Goal: Navigation & Orientation: Find specific page/section

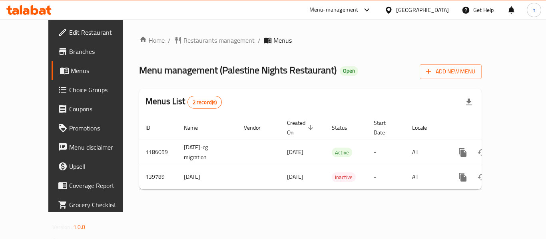
click at [432, 7] on div "[GEOGRAPHIC_DATA]" at bounding box center [422, 10] width 53 height 9
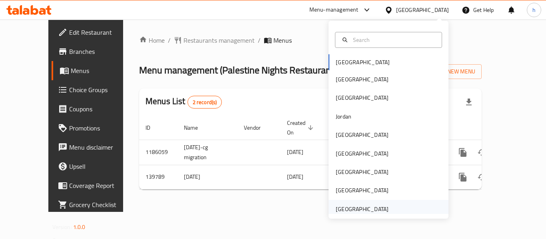
click at [395, 210] on div "[GEOGRAPHIC_DATA]" at bounding box center [388, 209] width 120 height 18
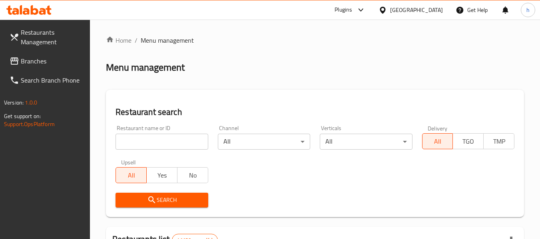
click at [34, 61] on span "Branches" at bounding box center [52, 61] width 63 height 10
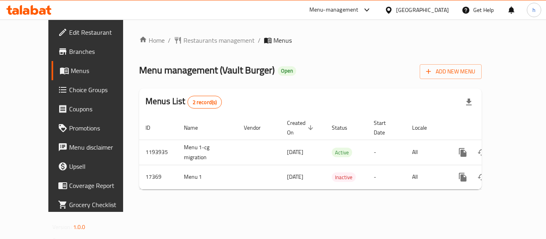
click at [403, 8] on div "[GEOGRAPHIC_DATA]" at bounding box center [422, 10] width 53 height 9
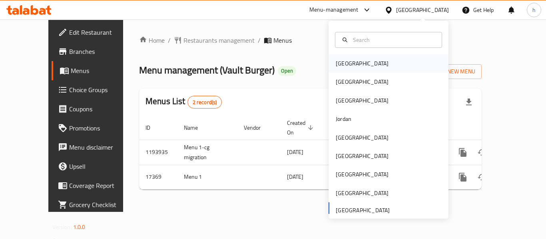
click at [368, 64] on div "[GEOGRAPHIC_DATA]" at bounding box center [388, 63] width 120 height 18
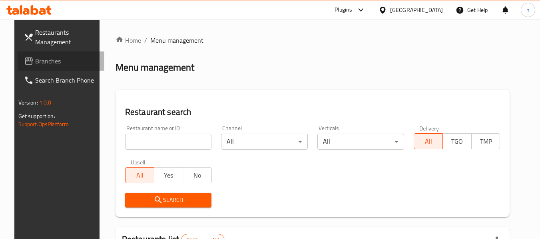
click at [69, 60] on span "Branches" at bounding box center [66, 61] width 63 height 10
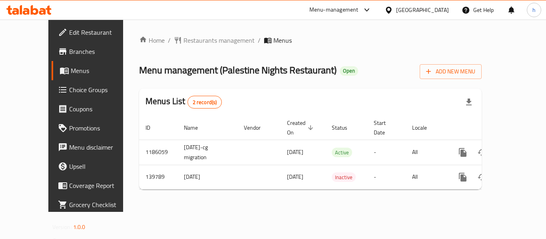
click at [358, 10] on div "Menu-management" at bounding box center [333, 10] width 49 height 10
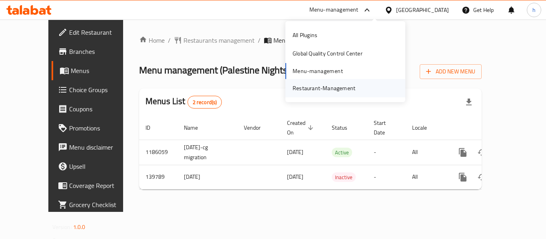
click at [353, 89] on div "Restaurant-Management" at bounding box center [323, 88] width 63 height 9
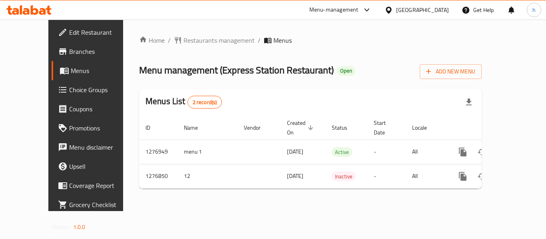
click at [396, 12] on div at bounding box center [390, 10] width 12 height 9
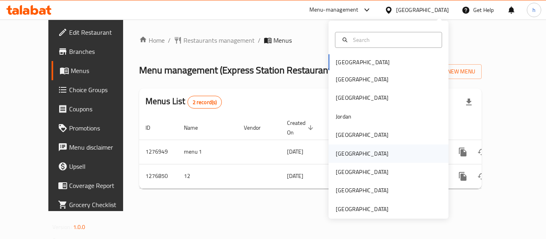
click at [367, 157] on div "[GEOGRAPHIC_DATA]" at bounding box center [388, 154] width 120 height 18
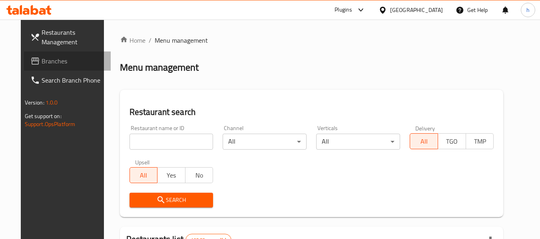
click at [45, 66] on span "Branches" at bounding box center [73, 61] width 63 height 10
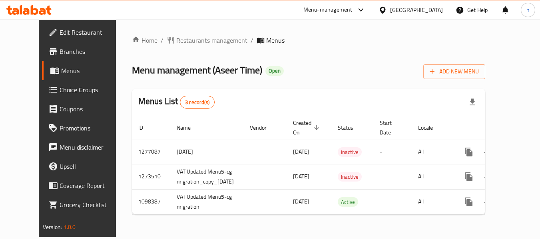
click at [428, 12] on div "[GEOGRAPHIC_DATA]" at bounding box center [416, 10] width 53 height 9
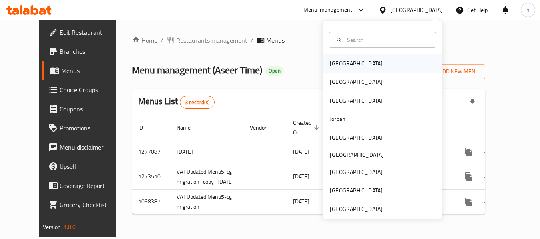
click at [360, 66] on div "[GEOGRAPHIC_DATA]" at bounding box center [382, 63] width 120 height 18
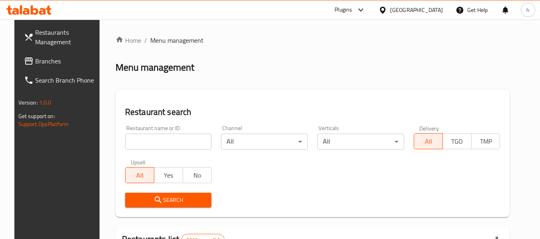
click at [48, 59] on span "Branches" at bounding box center [66, 61] width 63 height 10
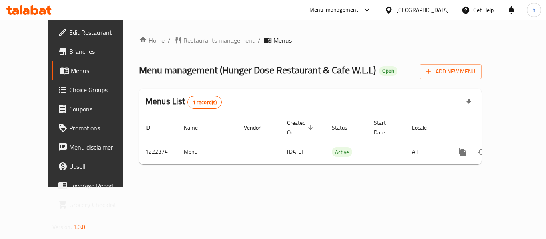
click at [433, 11] on div "[GEOGRAPHIC_DATA]" at bounding box center [422, 10] width 53 height 9
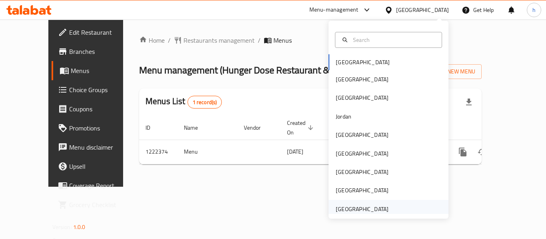
click at [355, 205] on div "[GEOGRAPHIC_DATA]" at bounding box center [362, 209] width 53 height 9
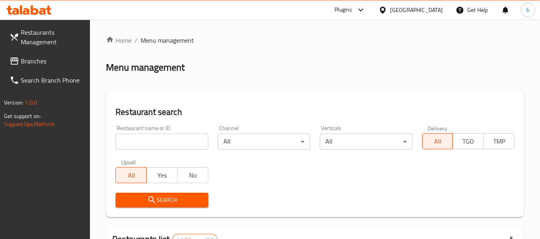
click at [41, 58] on span "Branches" at bounding box center [52, 61] width 63 height 10
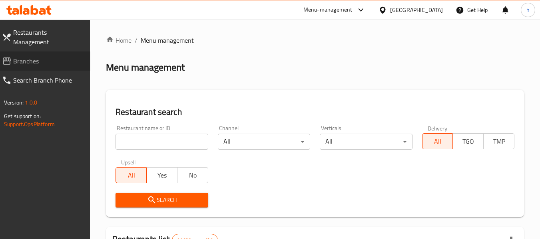
click at [41, 56] on span "Branches" at bounding box center [48, 61] width 71 height 10
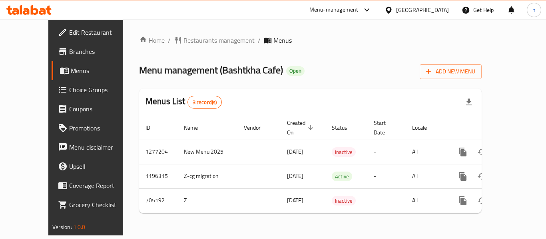
click at [356, 14] on div "Menu-management" at bounding box center [333, 10] width 49 height 10
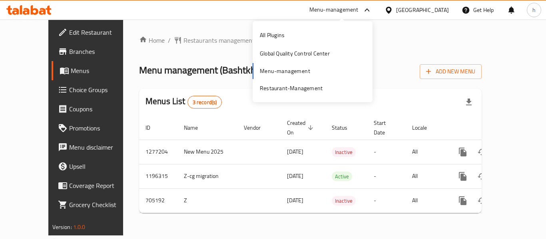
click at [319, 76] on div "All Plugins Global Quality Control Center Menu-management Restaurant-Management" at bounding box center [312, 62] width 120 height 72
click at [314, 86] on div "Restaurant-Management" at bounding box center [291, 88] width 63 height 9
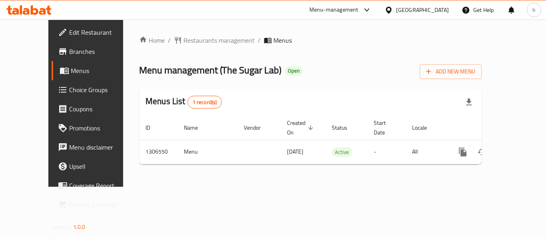
click at [413, 14] on div "[GEOGRAPHIC_DATA]" at bounding box center [422, 10] width 53 height 9
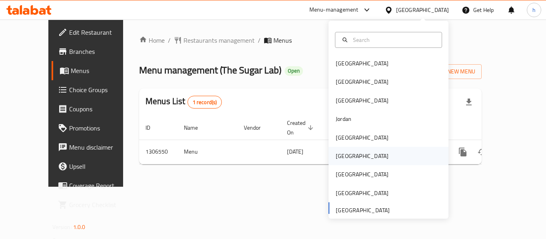
click at [371, 158] on div "[GEOGRAPHIC_DATA]" at bounding box center [388, 156] width 120 height 18
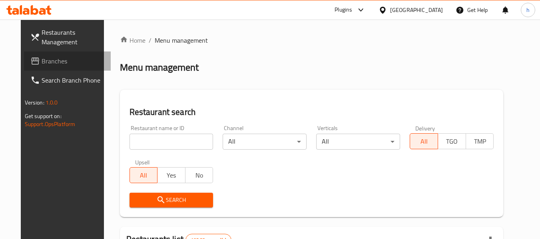
click at [52, 58] on span "Branches" at bounding box center [73, 61] width 63 height 10
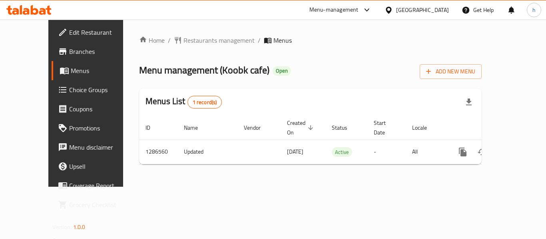
click at [440, 11] on div "[GEOGRAPHIC_DATA]" at bounding box center [422, 10] width 53 height 9
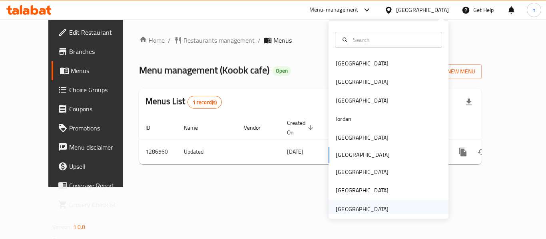
click at [397, 213] on div "[GEOGRAPHIC_DATA]" at bounding box center [388, 209] width 120 height 18
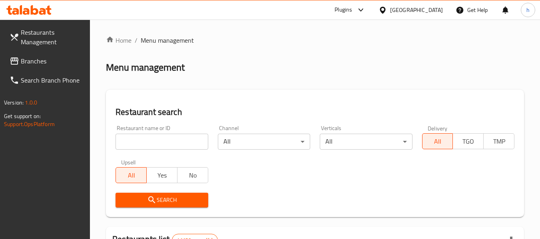
click at [56, 67] on link "Branches" at bounding box center [46, 61] width 87 height 19
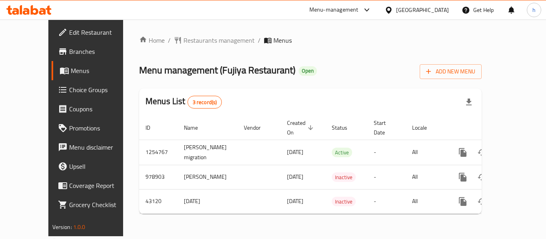
click at [412, 9] on div "[GEOGRAPHIC_DATA]" at bounding box center [422, 10] width 53 height 9
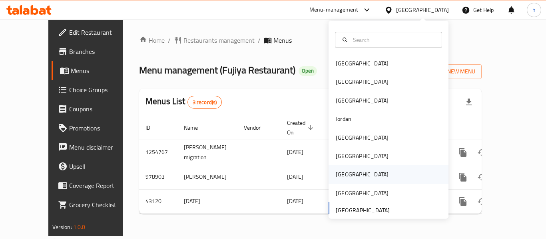
click at [347, 173] on div "[GEOGRAPHIC_DATA]" at bounding box center [362, 174] width 66 height 18
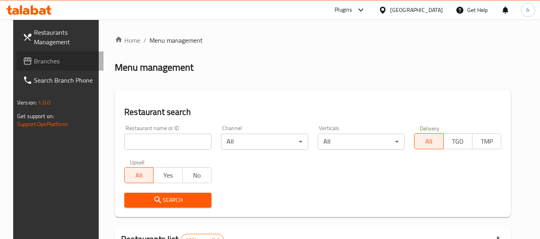
click at [34, 66] on span "Branches" at bounding box center [65, 61] width 63 height 10
